Goal: Communication & Community: Ask a question

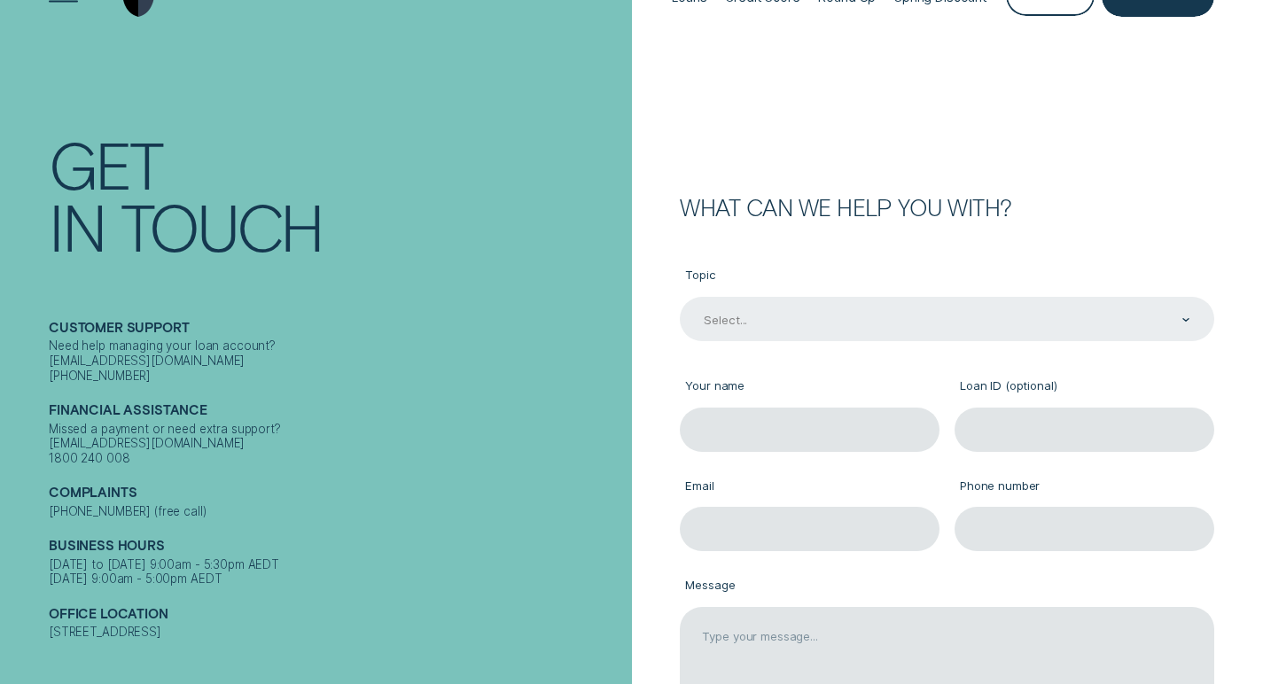
scroll to position [74, 0]
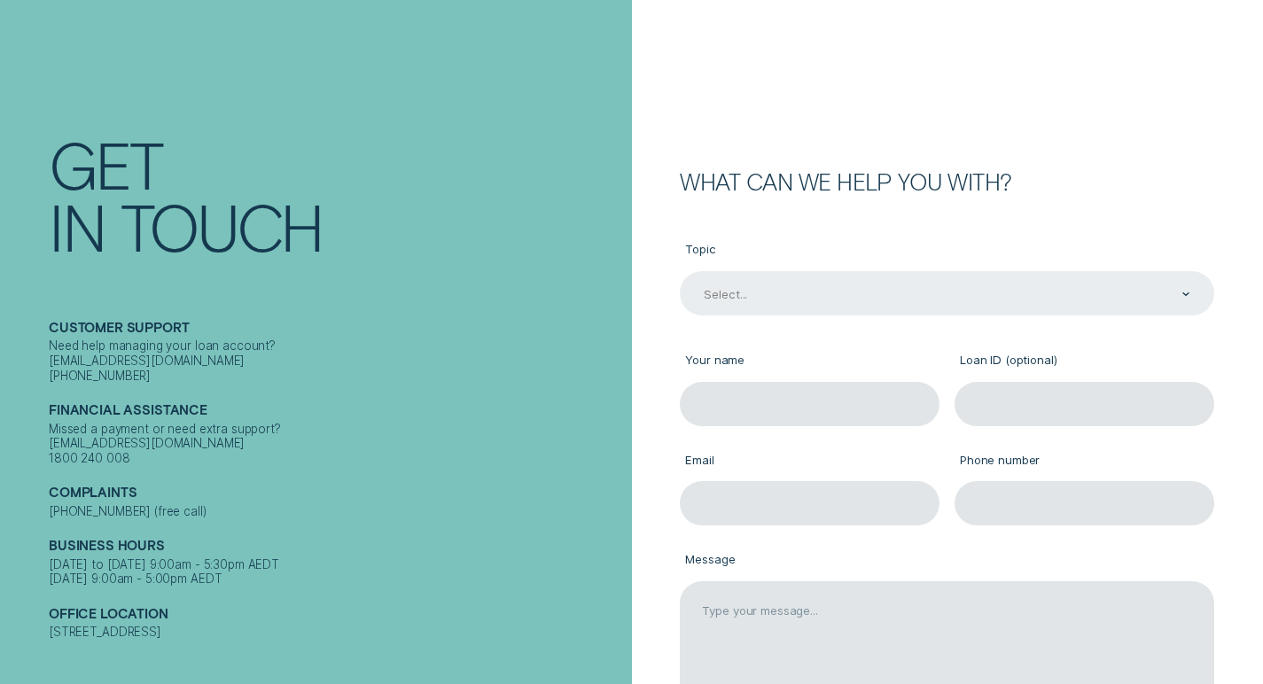
click at [804, 297] on div "Select..." at bounding box center [946, 294] width 488 height 17
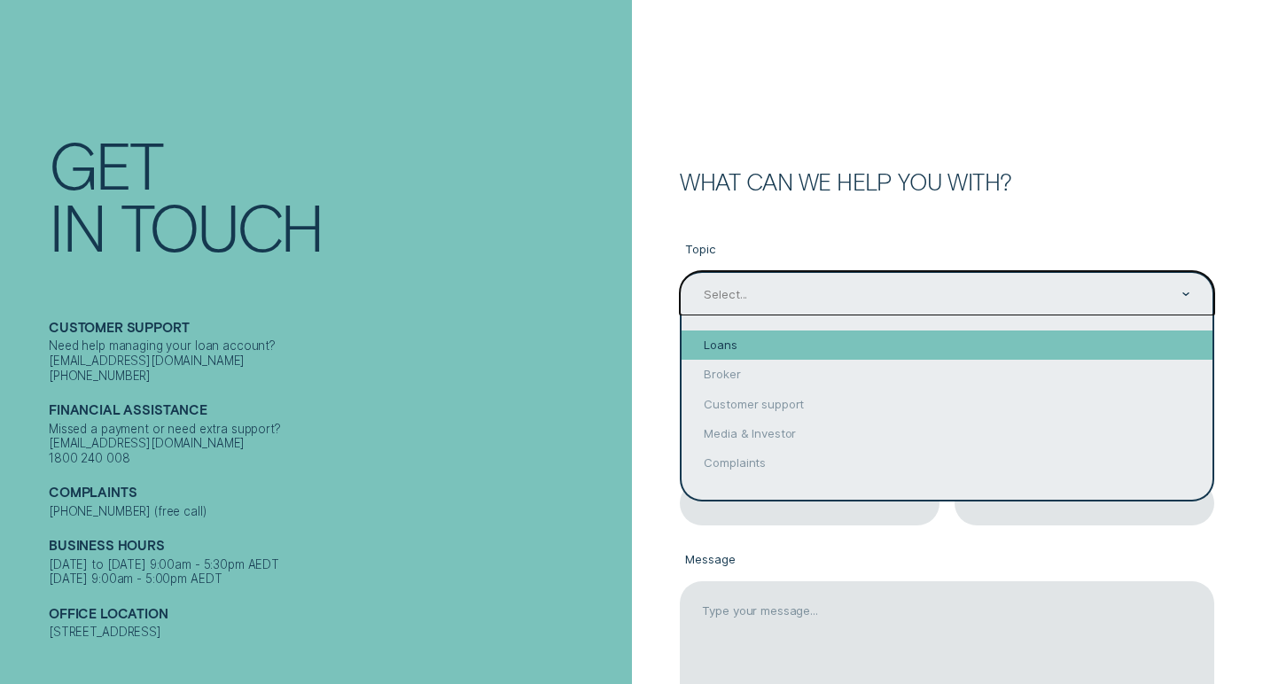
click at [754, 340] on div "Loans" at bounding box center [947, 345] width 531 height 29
type input "Loans"
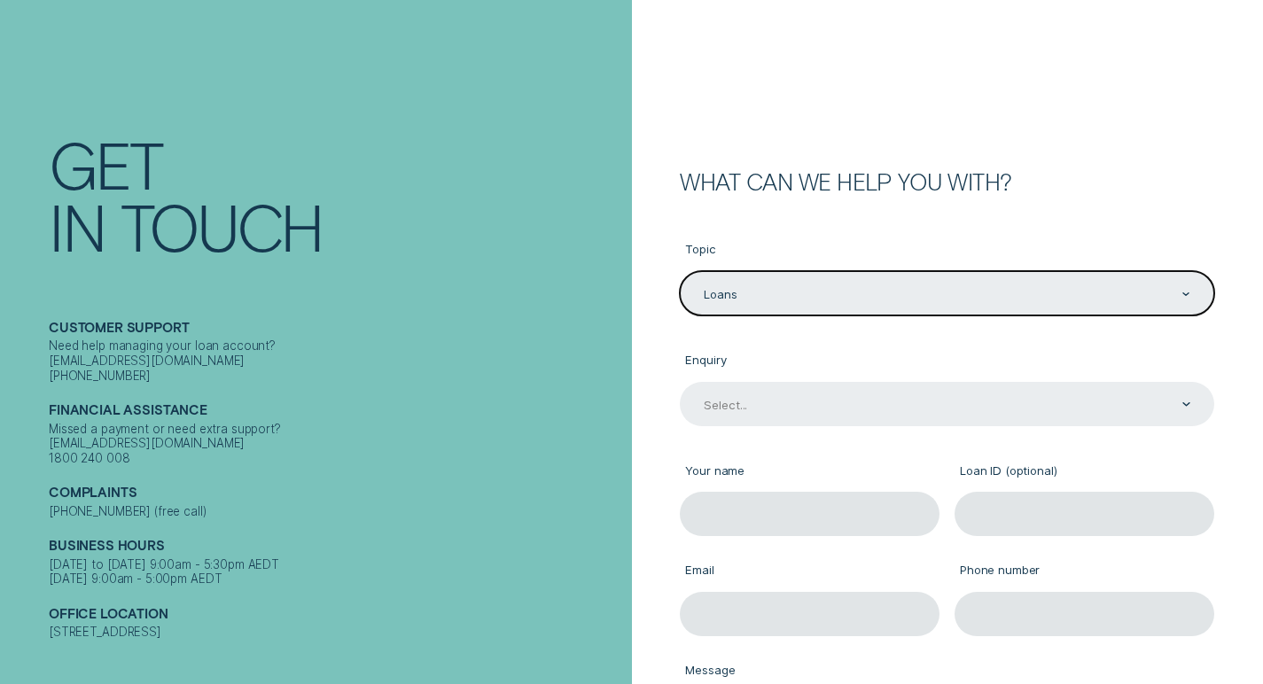
click at [744, 400] on div "Select..." at bounding box center [725, 404] width 43 height 15
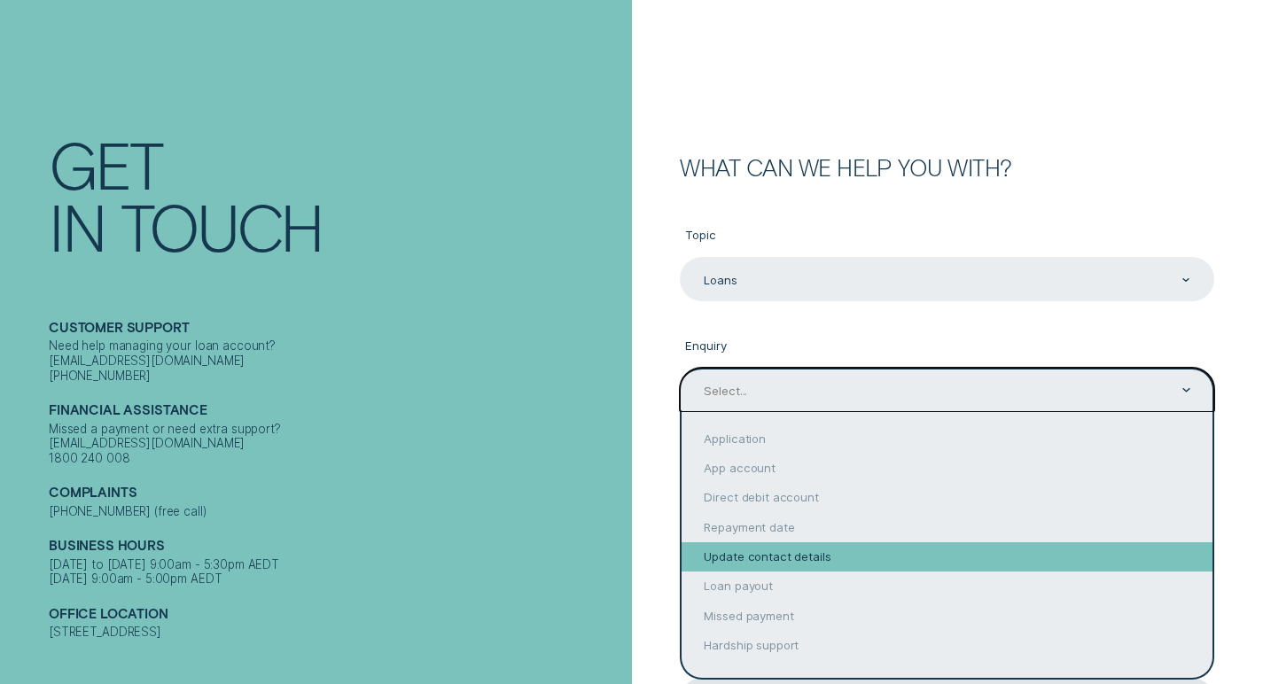
scroll to position [3, 0]
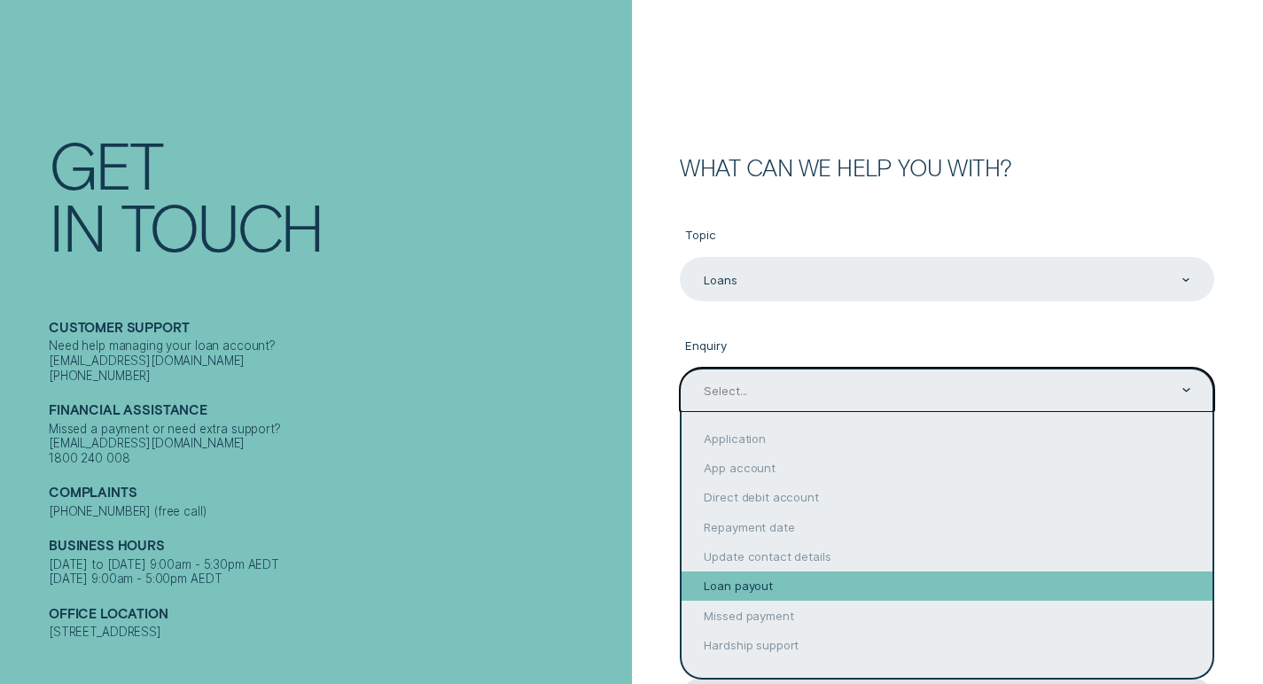
click at [767, 574] on div "Loan payout" at bounding box center [947, 586] width 531 height 29
type input "Loan payout"
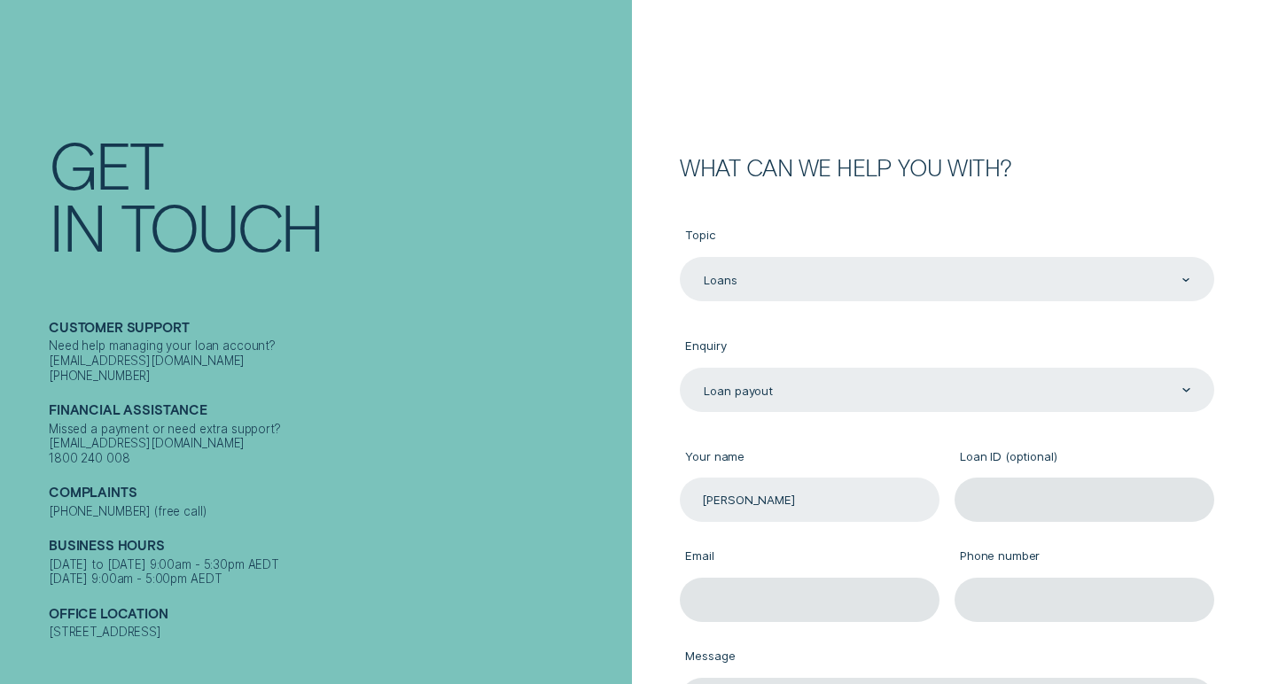
type input "[PERSON_NAME]"
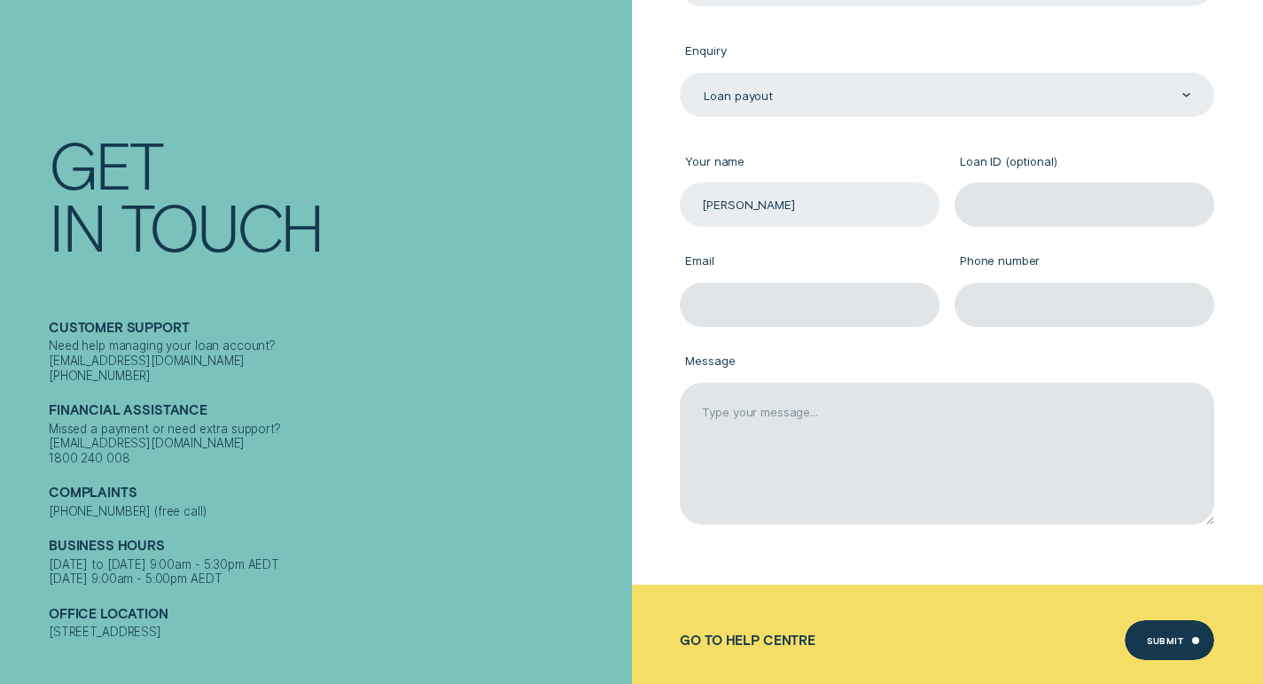
scroll to position [386, 0]
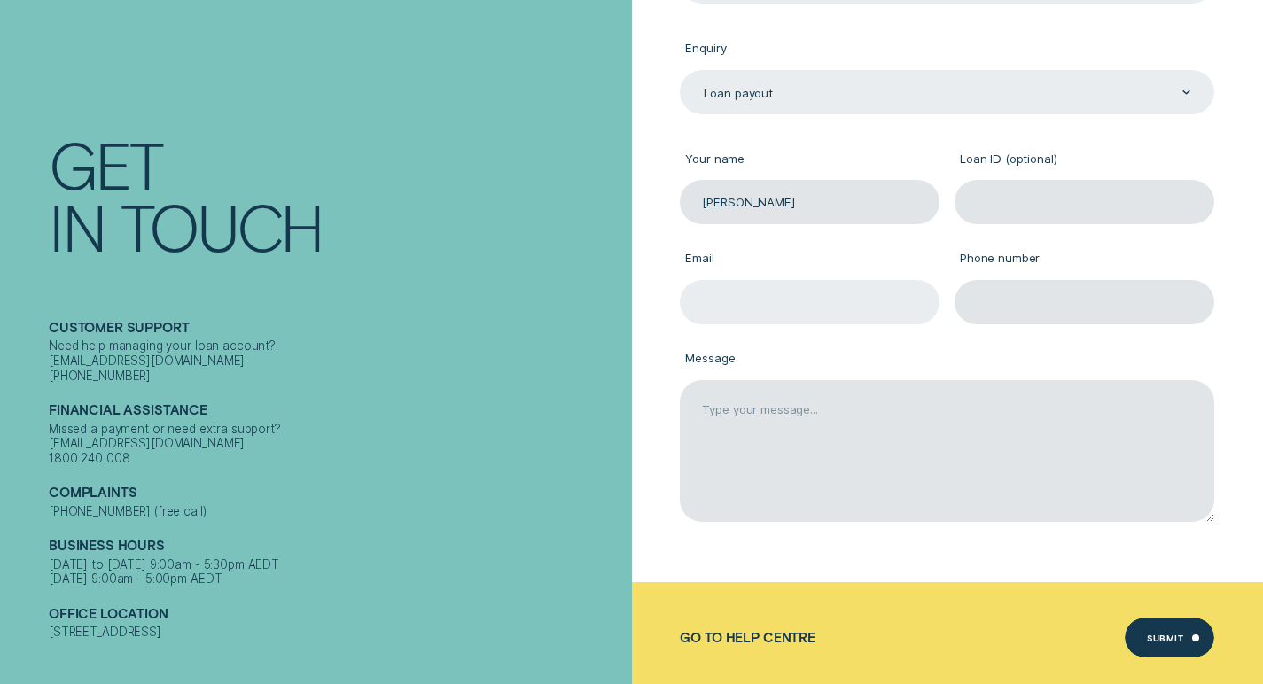
type input "[EMAIL_ADDRESS][DOMAIN_NAME]"
type input "0434368850"
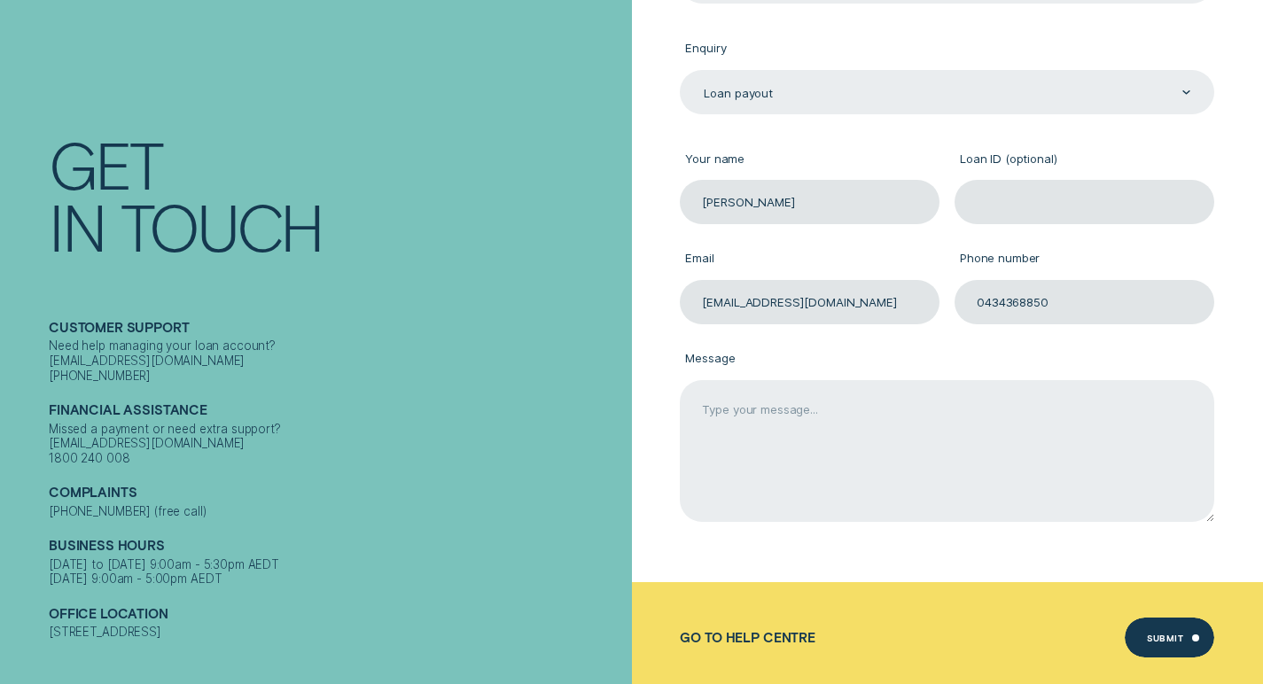
click at [779, 421] on textarea "Message" at bounding box center [947, 451] width 535 height 142
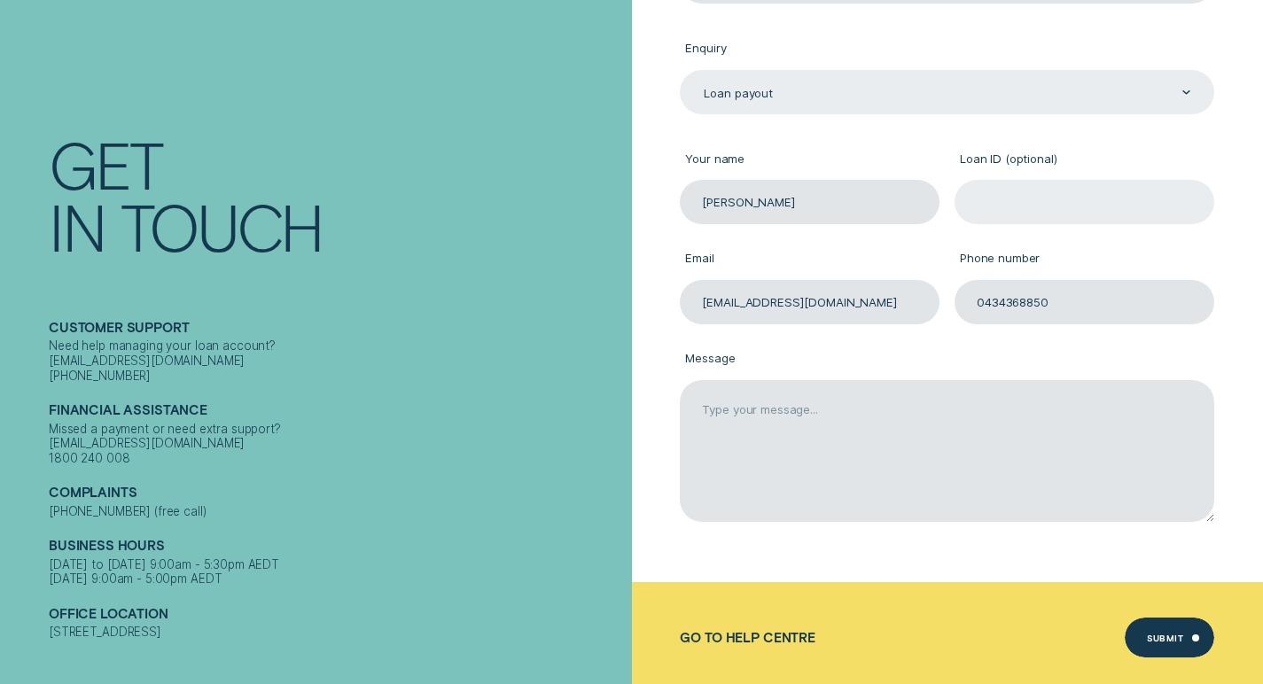
click at [1030, 196] on input "Loan ID (optional)" at bounding box center [1085, 202] width 260 height 44
paste input "605830"
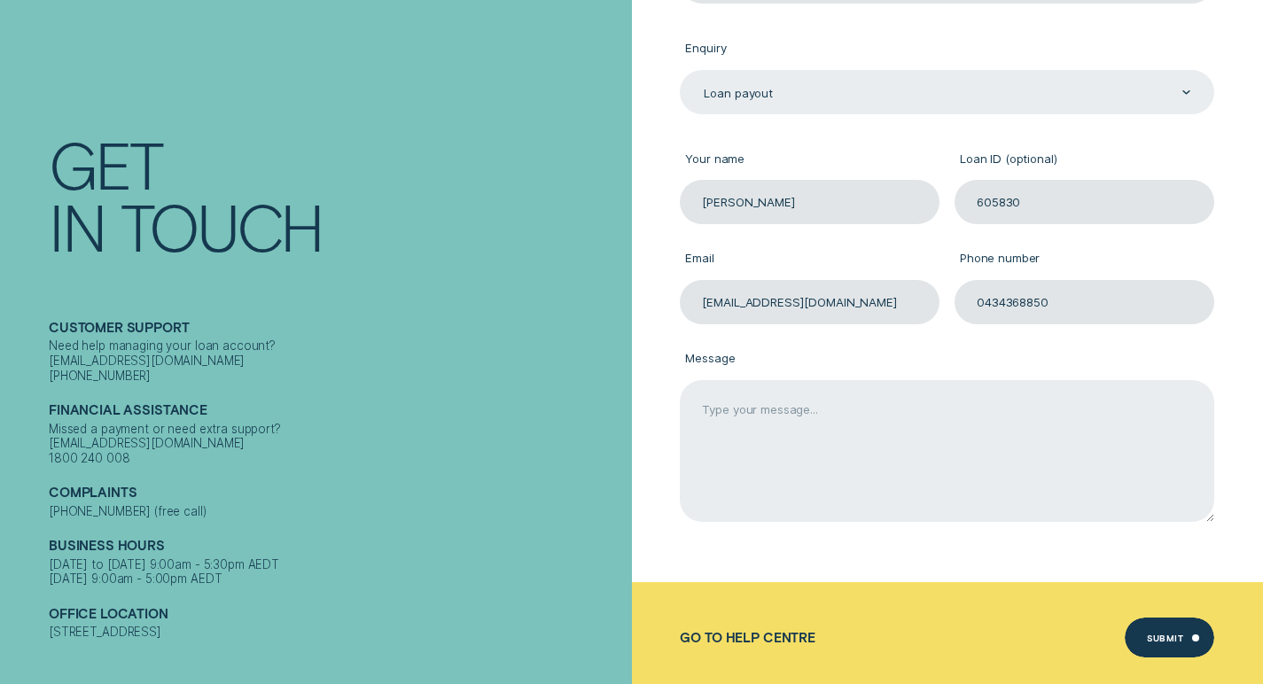
type input "605830"
click at [805, 466] on textarea "Message" at bounding box center [947, 451] width 535 height 142
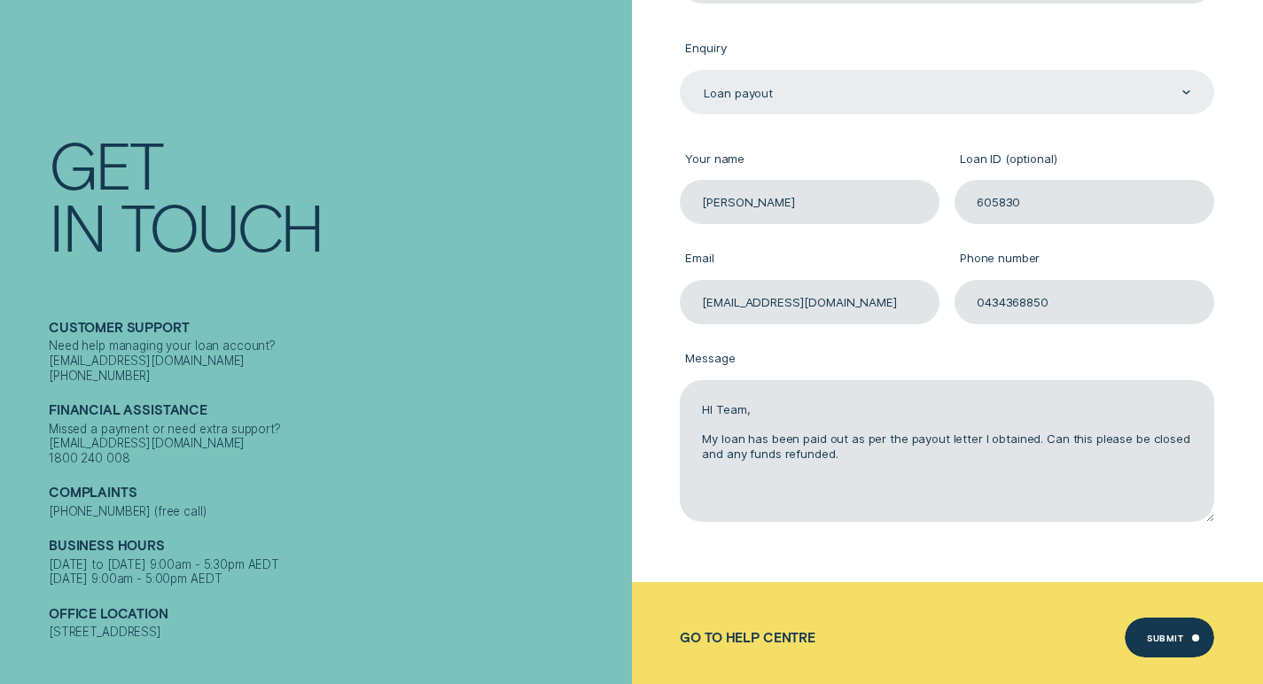
type textarea "HI Team, My loan has been paid out as per the payout letter I obtained. Can thi…"
click at [1155, 623] on div "Submit" at bounding box center [1170, 638] width 90 height 40
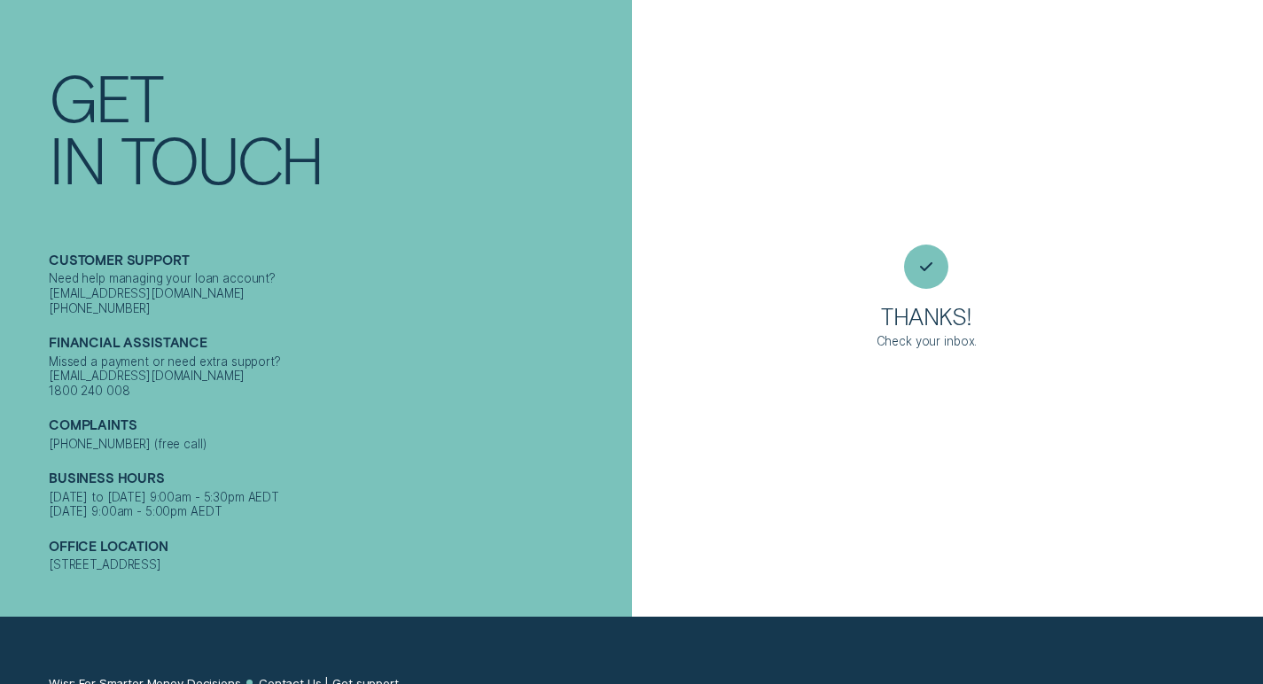
scroll to position [0, 0]
